Goal: Information Seeking & Learning: Learn about a topic

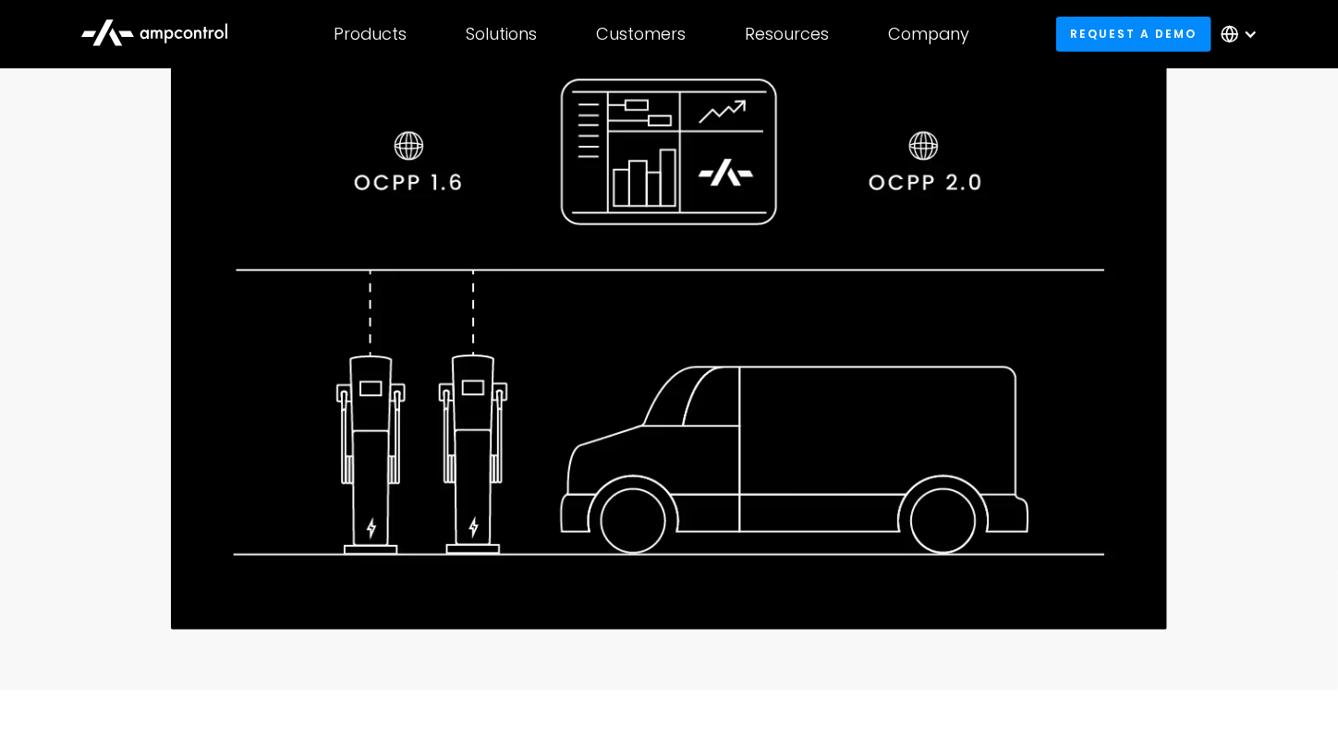
scroll to position [370, 0]
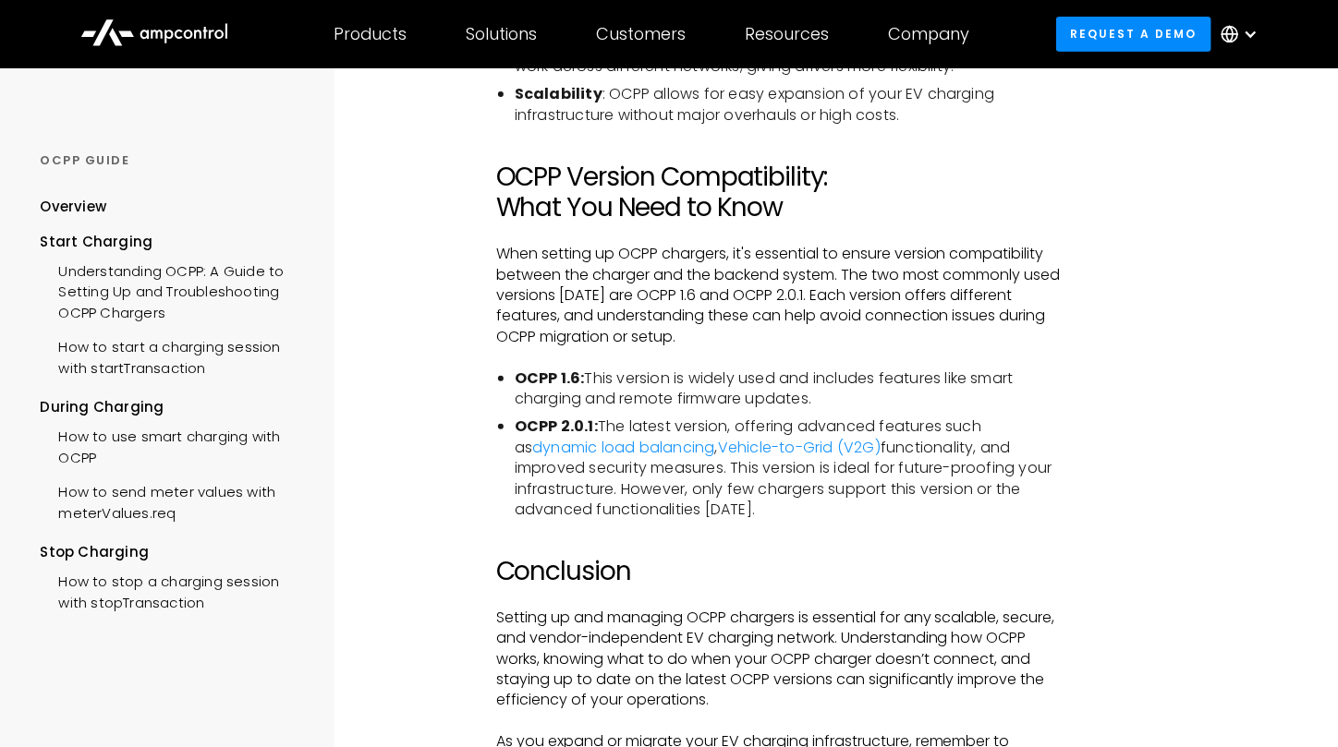
scroll to position [3787, 0]
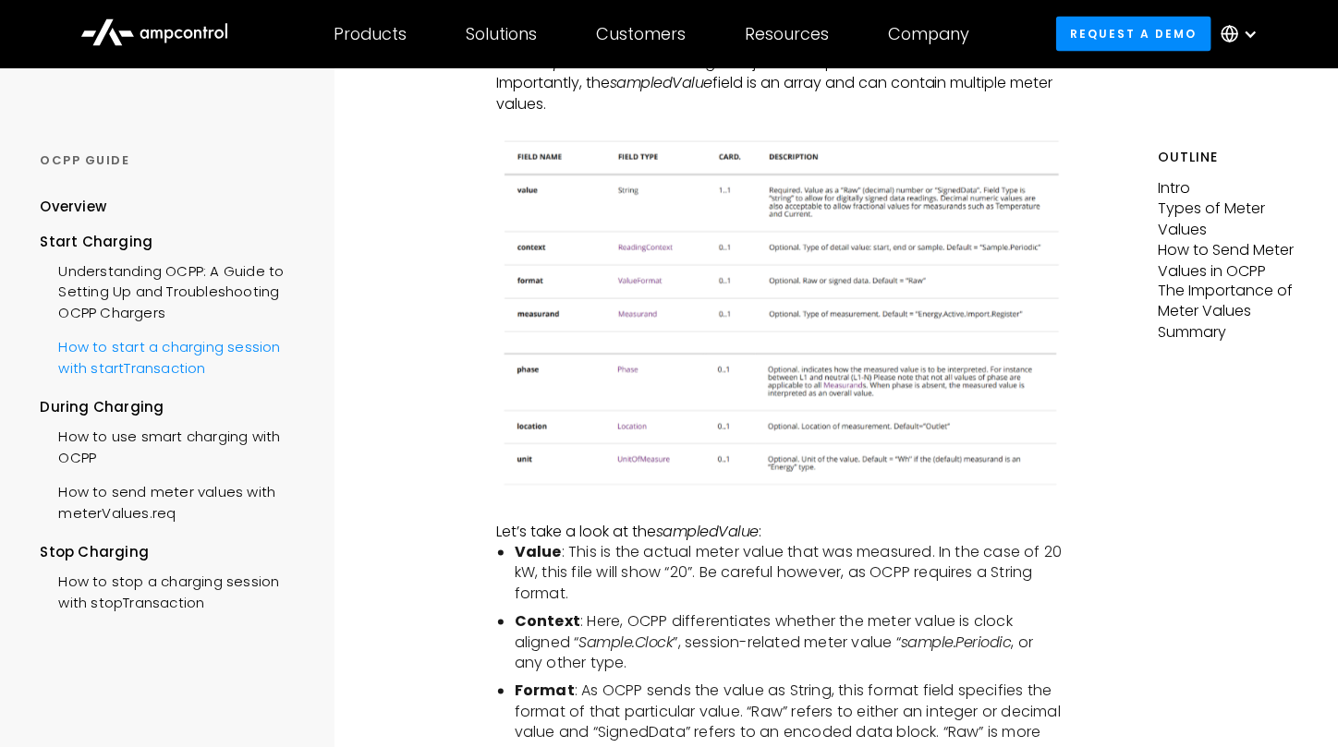
scroll to position [1478, 0]
